Goal: Task Accomplishment & Management: Use online tool/utility

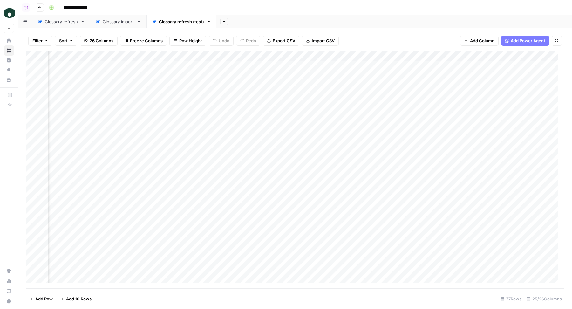
scroll to position [0, 740]
click at [320, 119] on div "Add Column" at bounding box center [295, 170] width 539 height 238
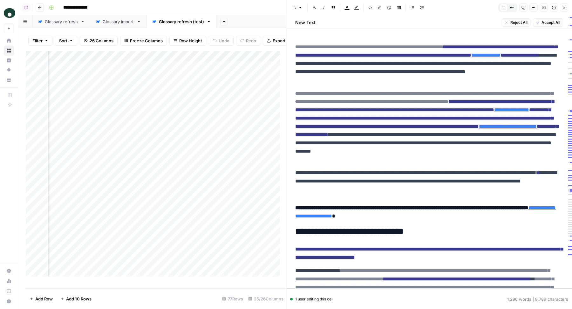
click at [565, 10] on button "Close" at bounding box center [564, 7] width 8 height 8
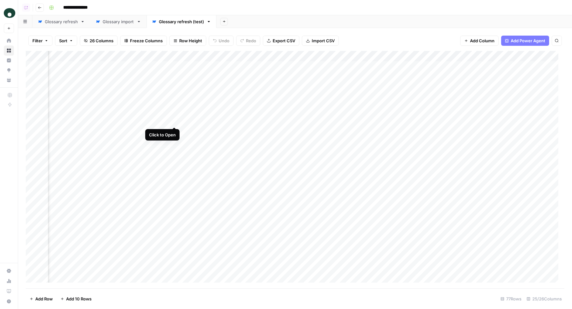
click at [174, 120] on div "Add Column" at bounding box center [295, 170] width 539 height 238
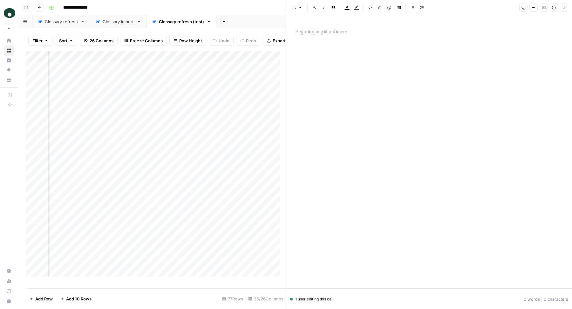
click at [426, 68] on div at bounding box center [430, 146] width 276 height 243
click at [315, 31] on p at bounding box center [429, 32] width 268 height 8
click at [561, 9] on button "Close" at bounding box center [564, 7] width 8 height 8
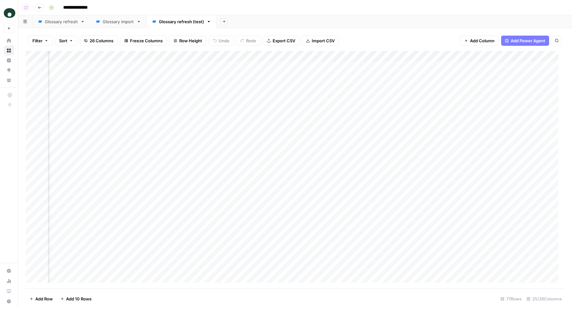
click at [71, 23] on div "Glossary refresh" at bounding box center [61, 21] width 33 height 6
click at [165, 120] on div "Add Column" at bounding box center [295, 170] width 539 height 238
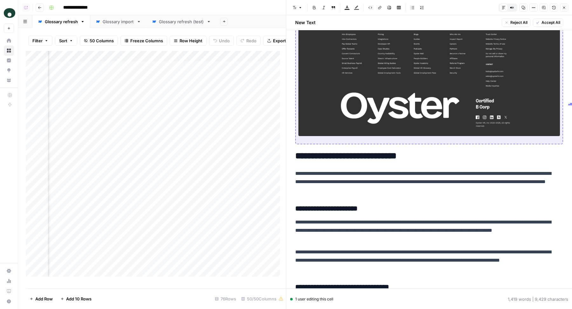
scroll to position [1179, 0]
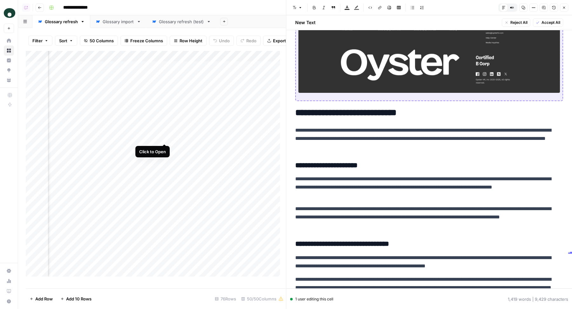
click at [168, 136] on div "Add Column" at bounding box center [156, 167] width 260 height 232
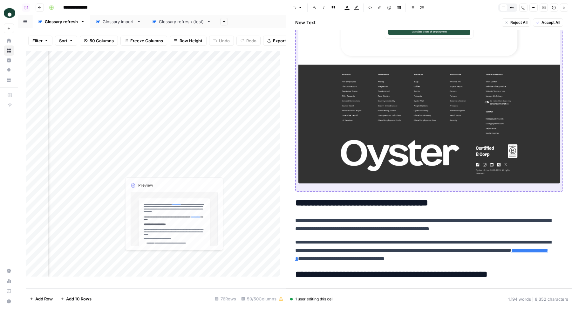
scroll to position [1440, 0]
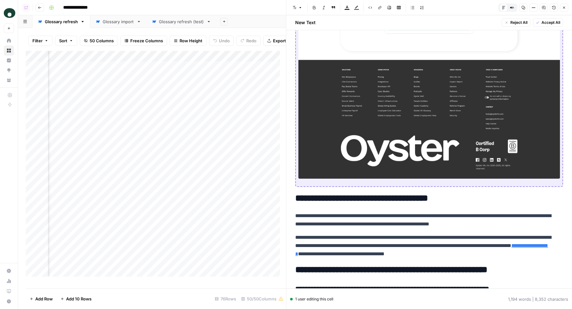
click at [163, 147] on div "Add Column" at bounding box center [156, 167] width 260 height 232
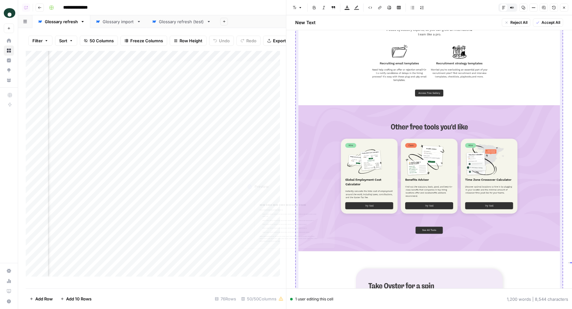
scroll to position [1138, 0]
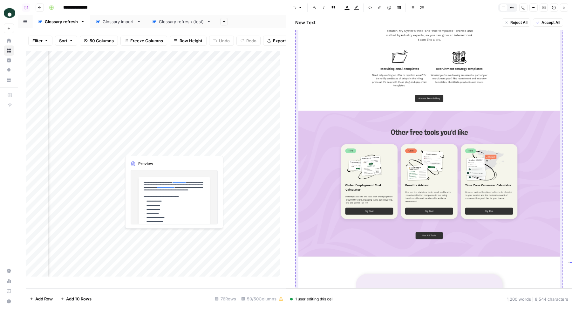
click at [167, 159] on div "Add Column" at bounding box center [156, 167] width 260 height 232
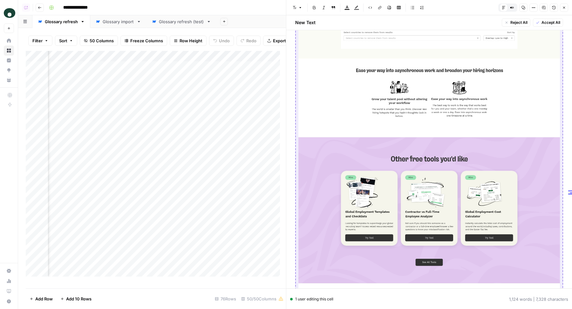
scroll to position [1582, 0]
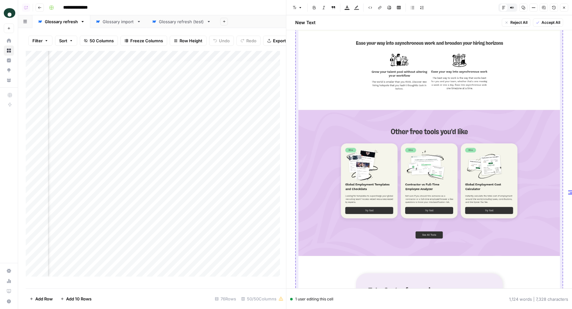
click at [566, 10] on button "Close" at bounding box center [564, 7] width 8 height 8
